Goal: Information Seeking & Learning: Learn about a topic

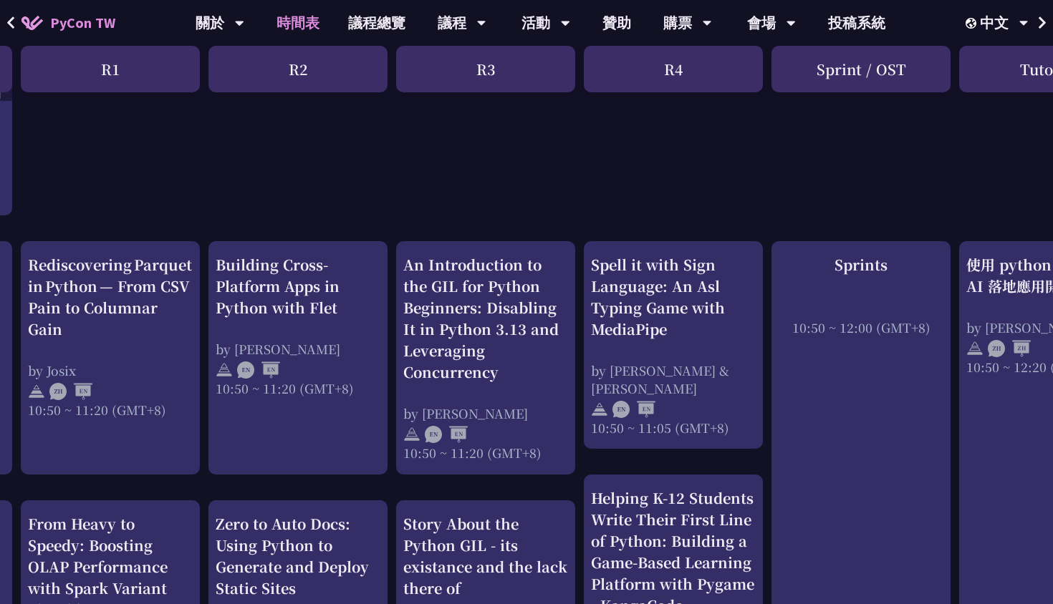
scroll to position [433, 0]
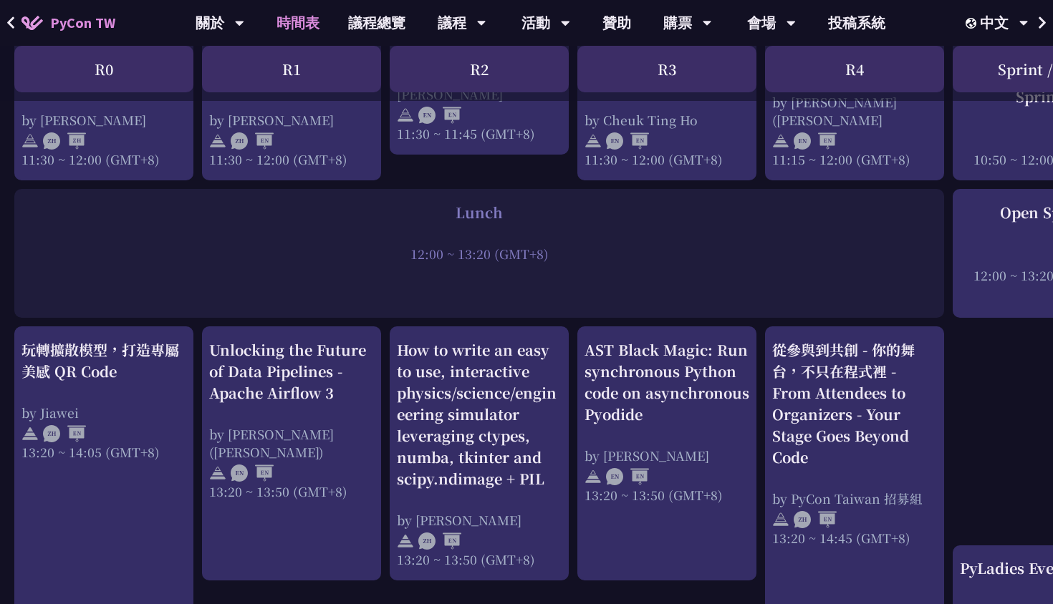
click at [335, 236] on div at bounding box center [478, 233] width 915 height 21
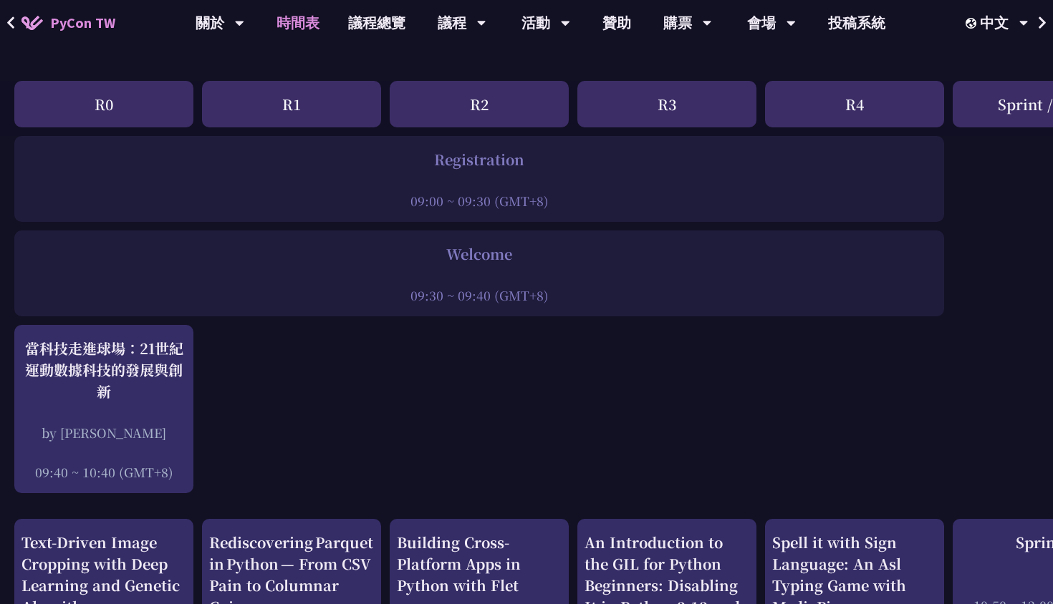
scroll to position [0, 0]
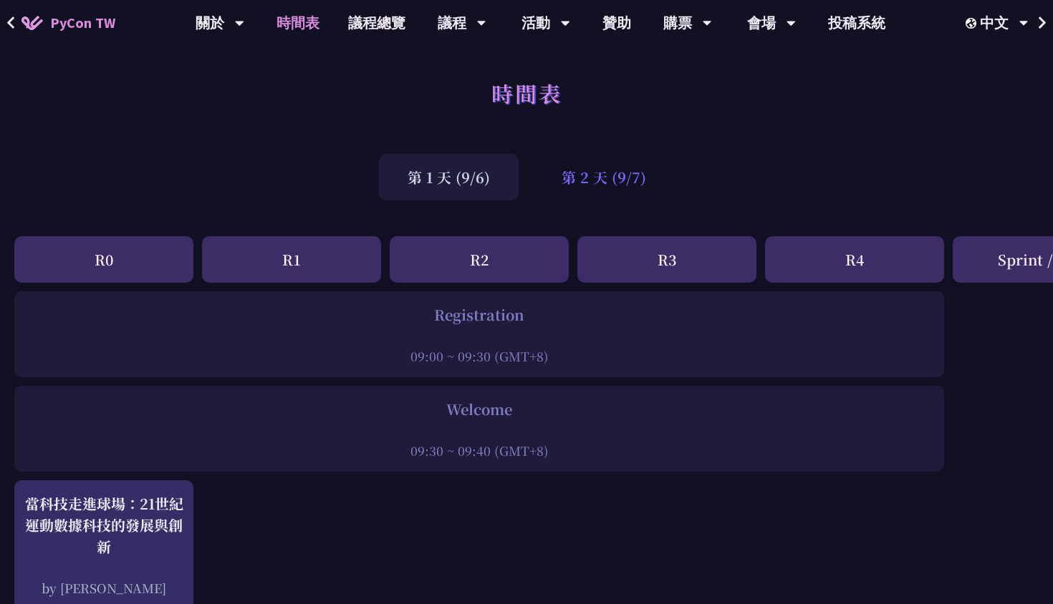
click at [594, 170] on div "第 2 天 (9/7)" at bounding box center [604, 177] width 142 height 47
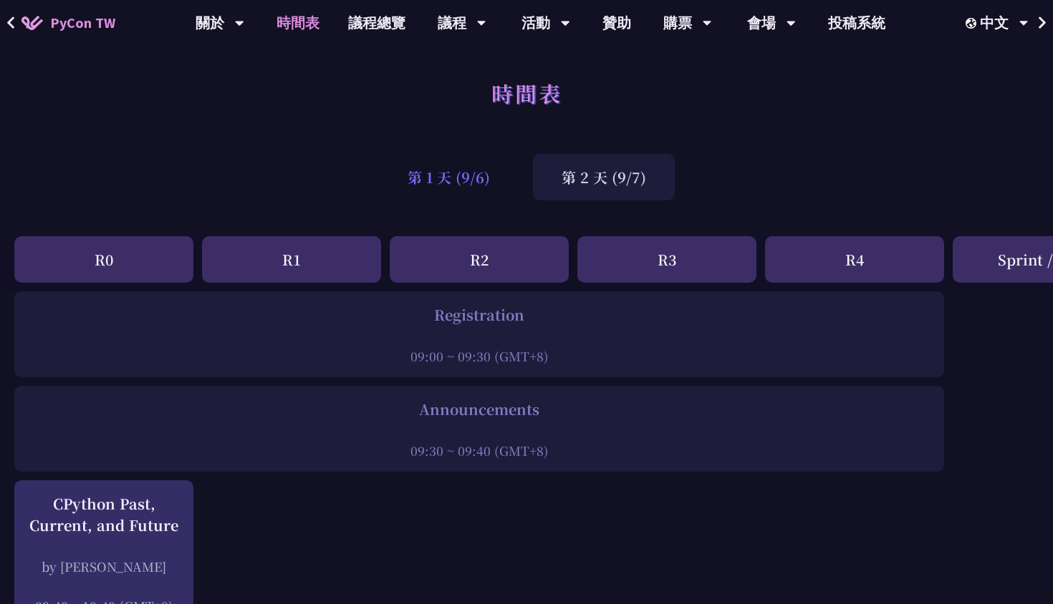
click at [468, 181] on div "第 1 天 (9/6)" at bounding box center [449, 177] width 140 height 47
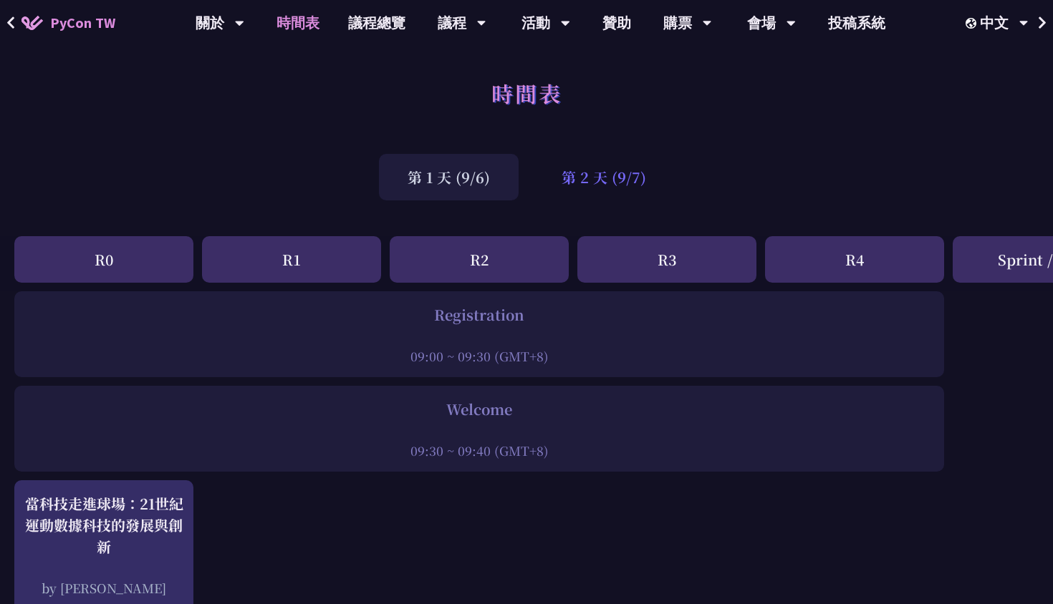
click at [571, 167] on div "第 2 天 (9/7)" at bounding box center [604, 177] width 142 height 47
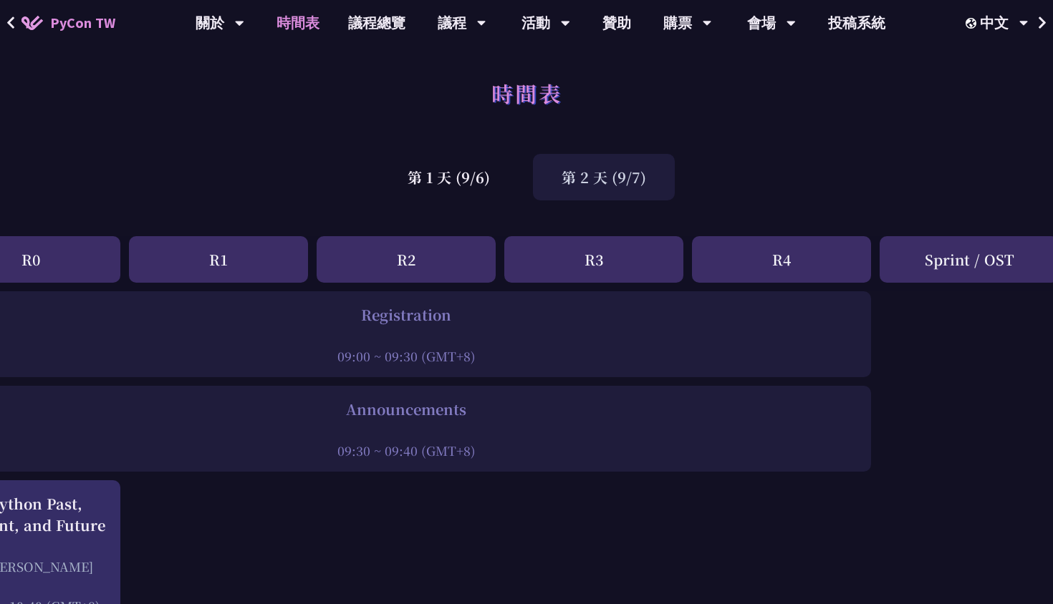
scroll to position [0, 106]
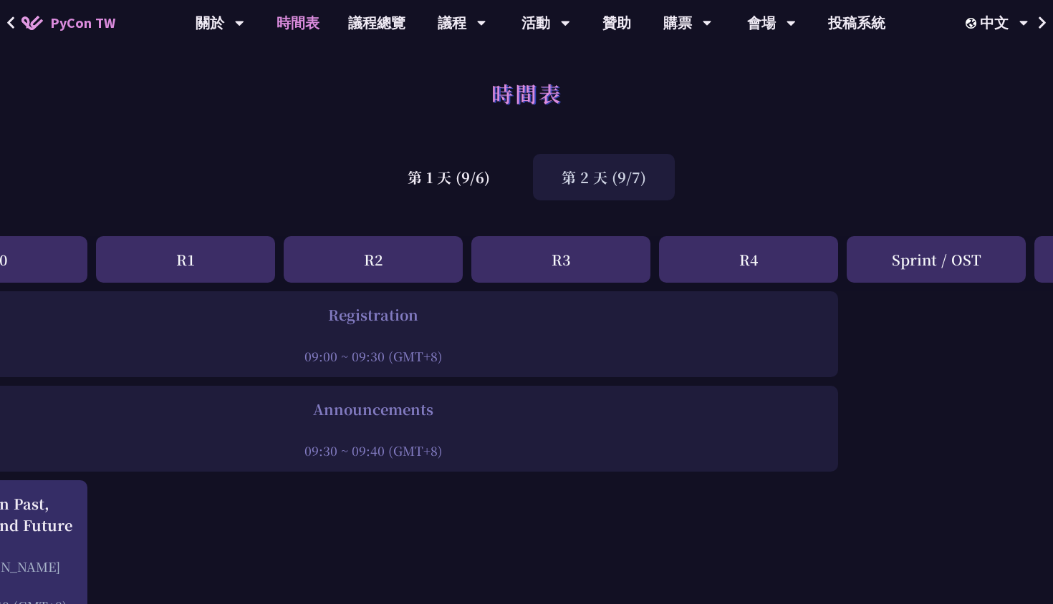
click at [957, 264] on div "Sprint / OST" at bounding box center [935, 259] width 179 height 47
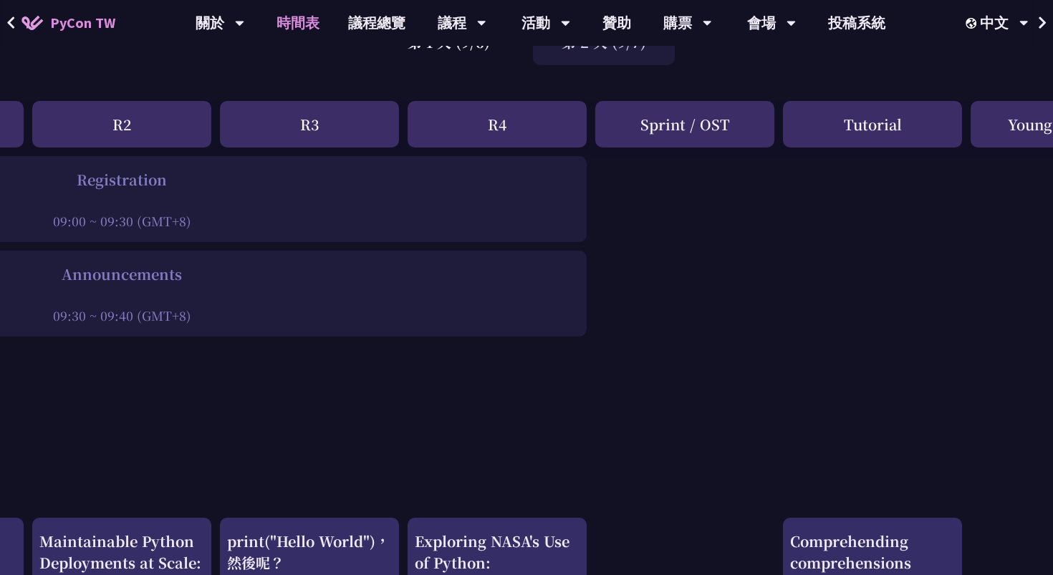
scroll to position [0, 357]
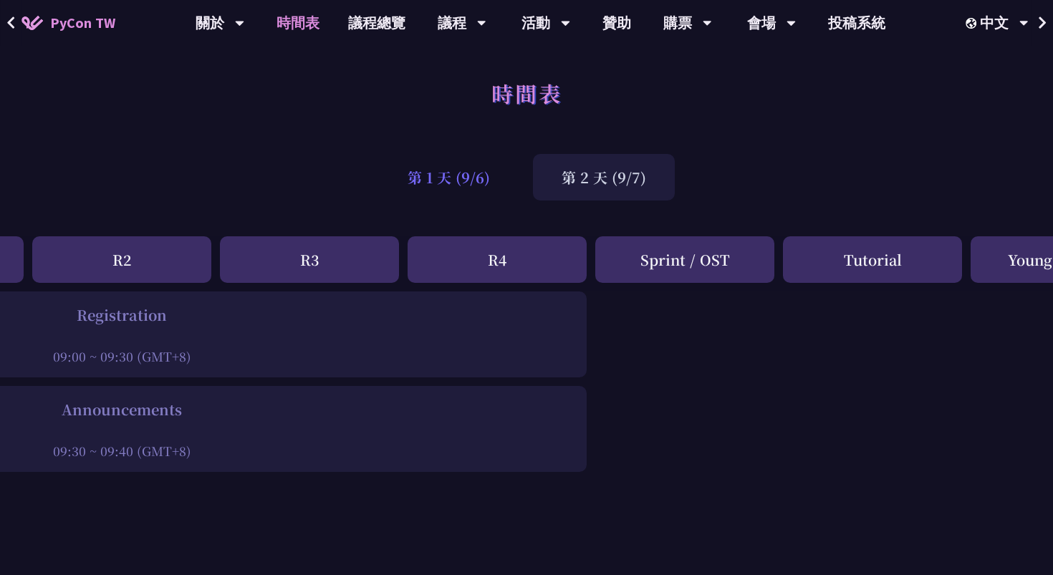
click at [484, 179] on div "第 1 天 (9/6)" at bounding box center [449, 177] width 140 height 47
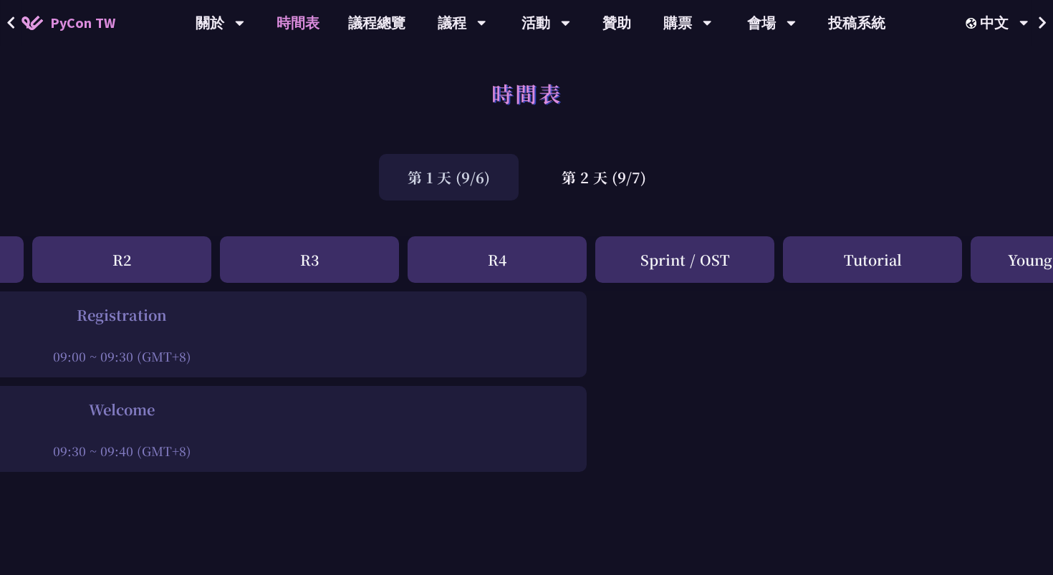
scroll to position [0, 0]
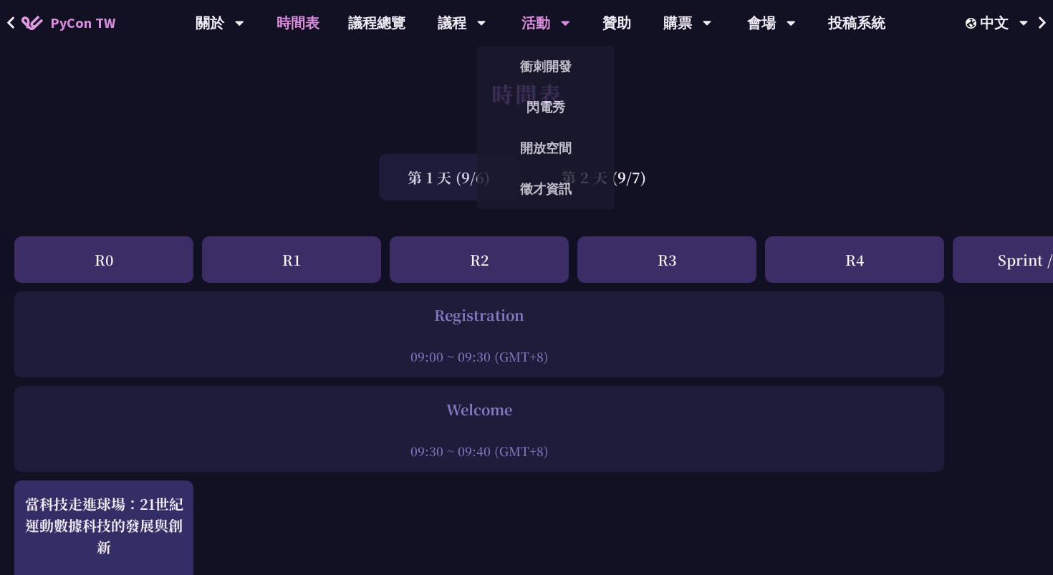
click at [551, 24] on div "活動" at bounding box center [545, 23] width 49 height 46
click at [536, 107] on link "閃電秀" at bounding box center [545, 107] width 137 height 34
